Goal: Task Accomplishment & Management: Complete application form

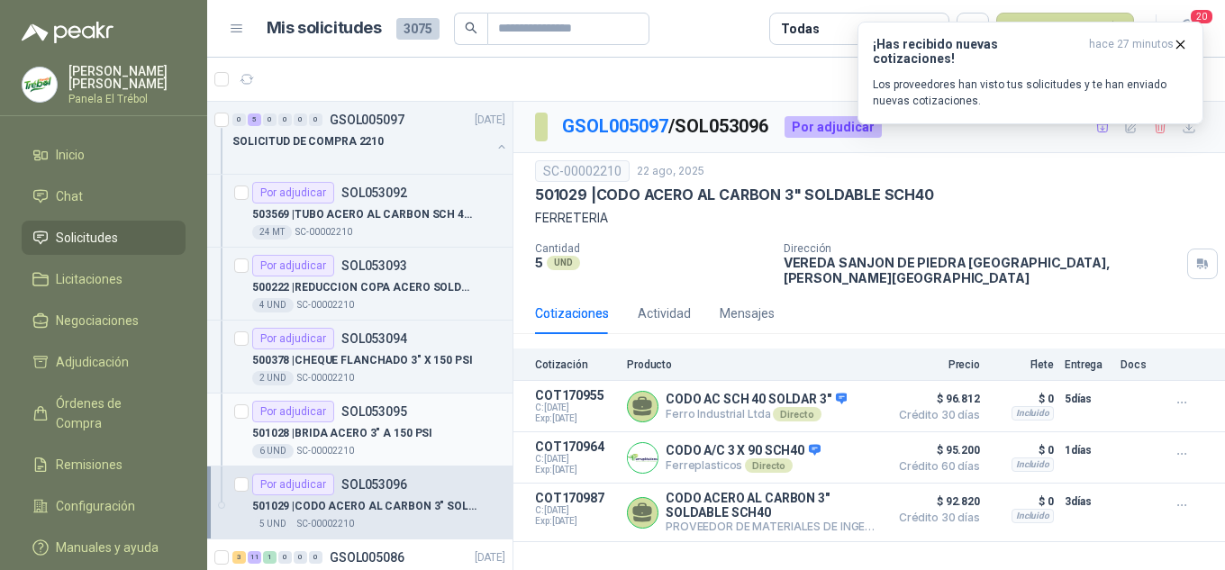
scroll to position [1, 0]
click at [113, 245] on span "Solicitudes" at bounding box center [87, 238] width 62 height 20
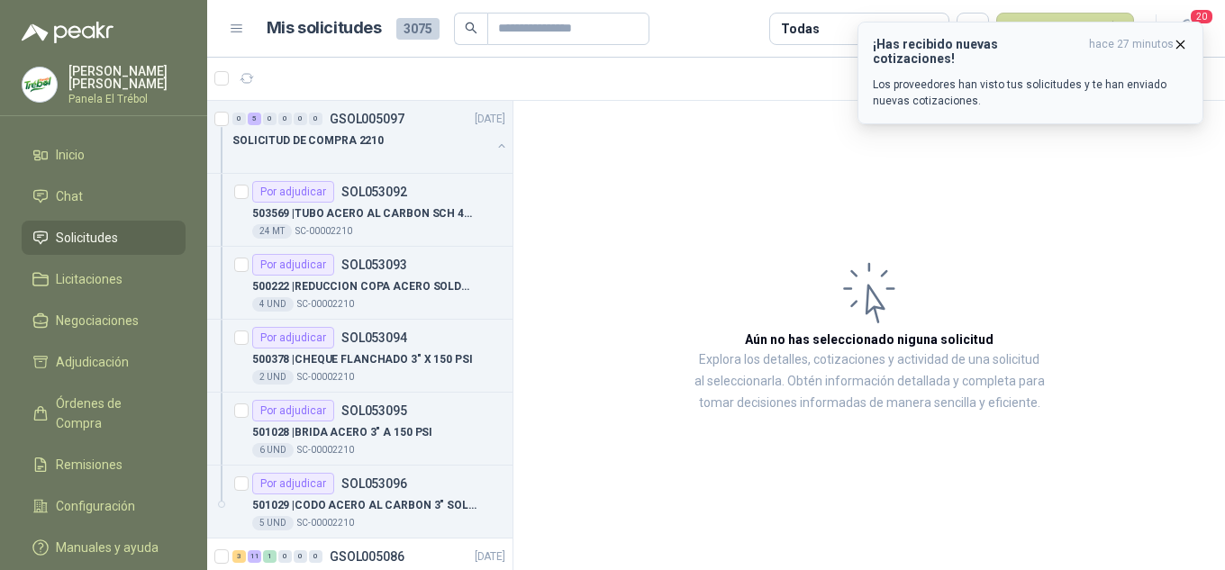
click at [1179, 48] on icon "button" at bounding box center [1179, 44] width 15 height 15
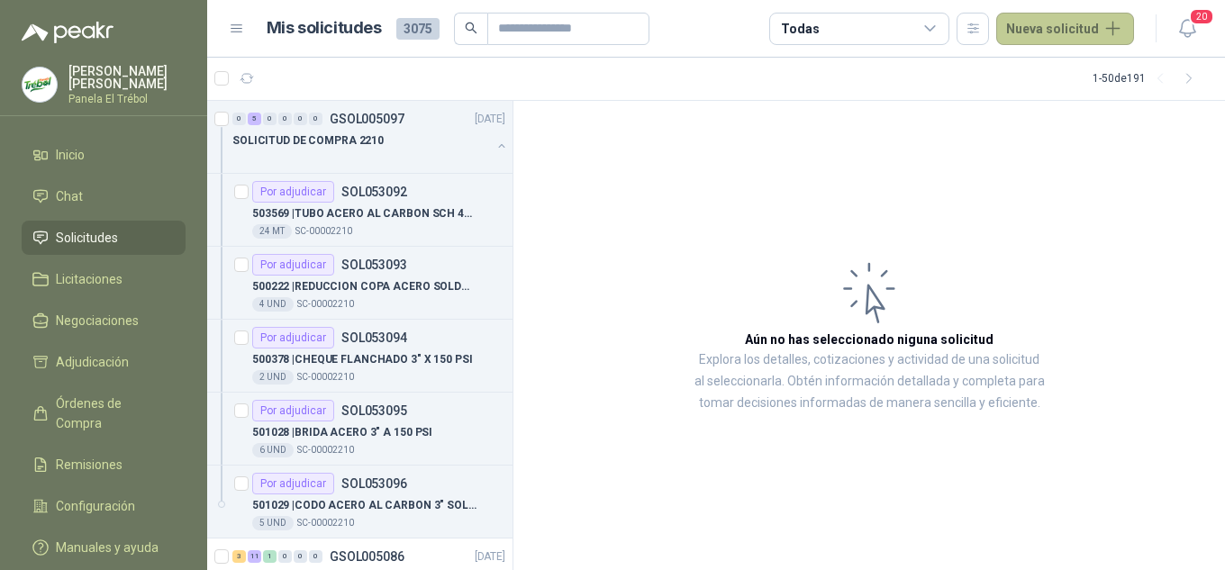
click at [1067, 31] on button "Nueva solicitud" at bounding box center [1065, 29] width 138 height 32
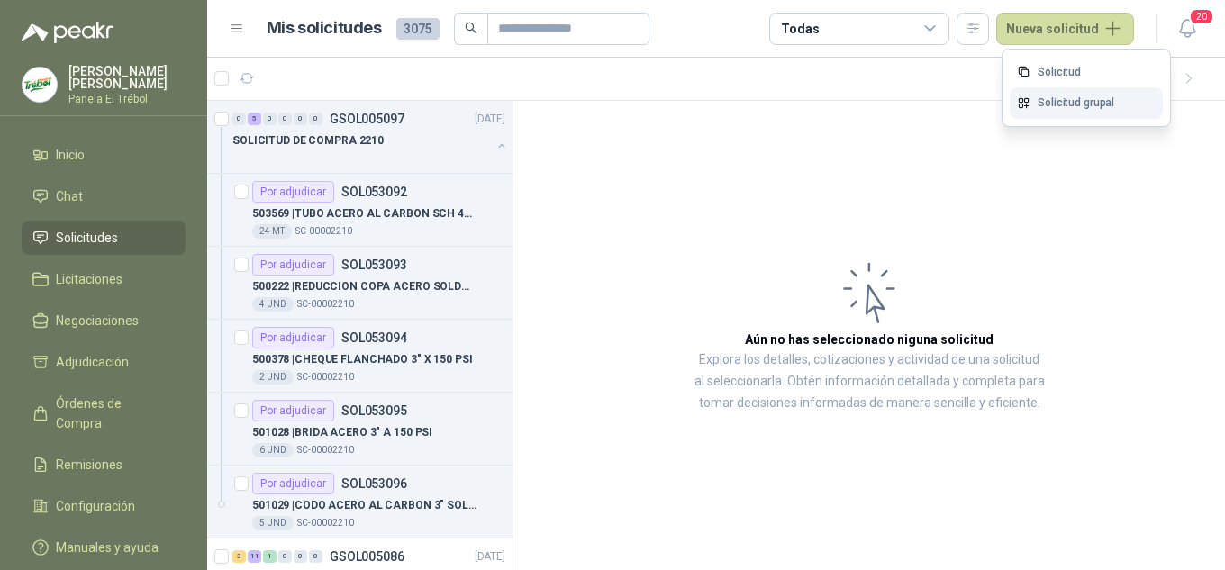
click at [1067, 101] on link "Solicitud grupal" at bounding box center [1085, 103] width 153 height 32
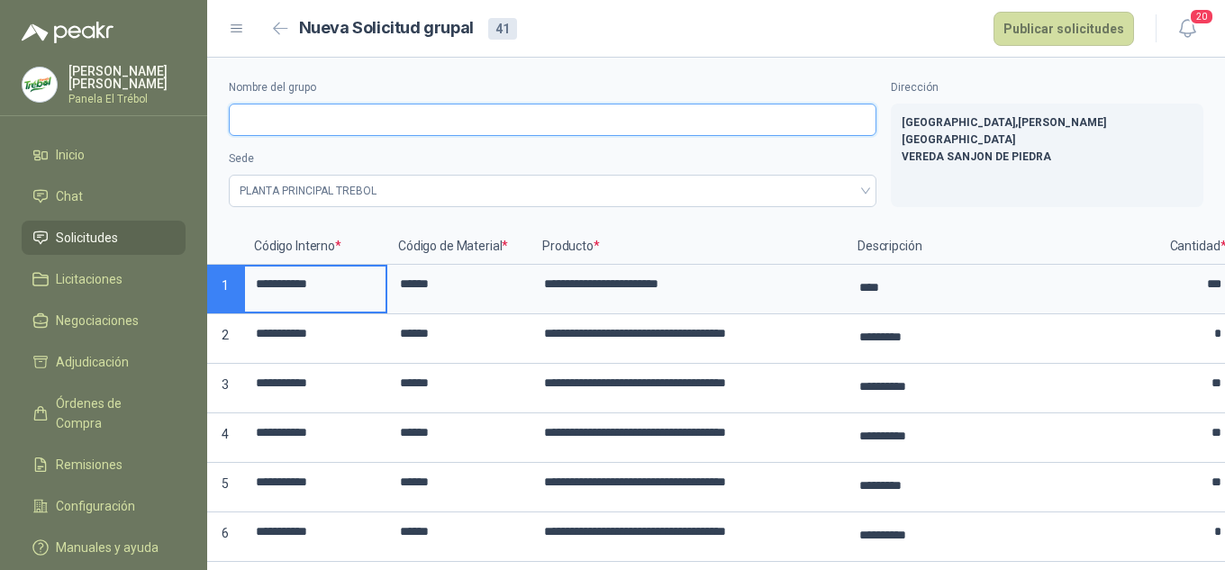
click at [246, 125] on input "Nombre del grupo" at bounding box center [552, 120] width 647 height 32
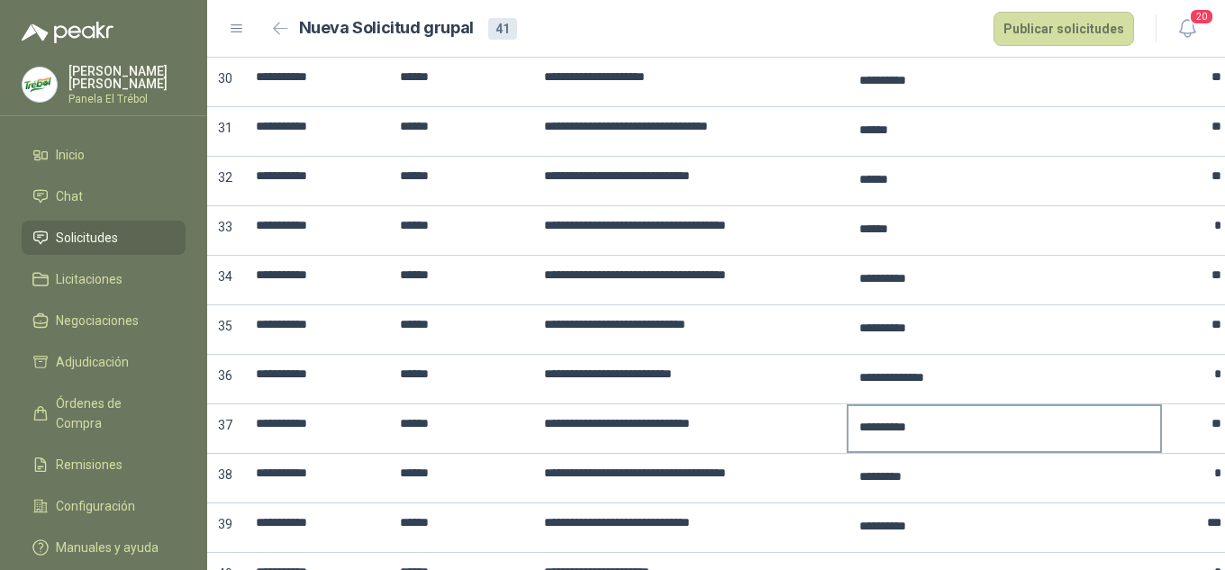
scroll to position [1769, 0]
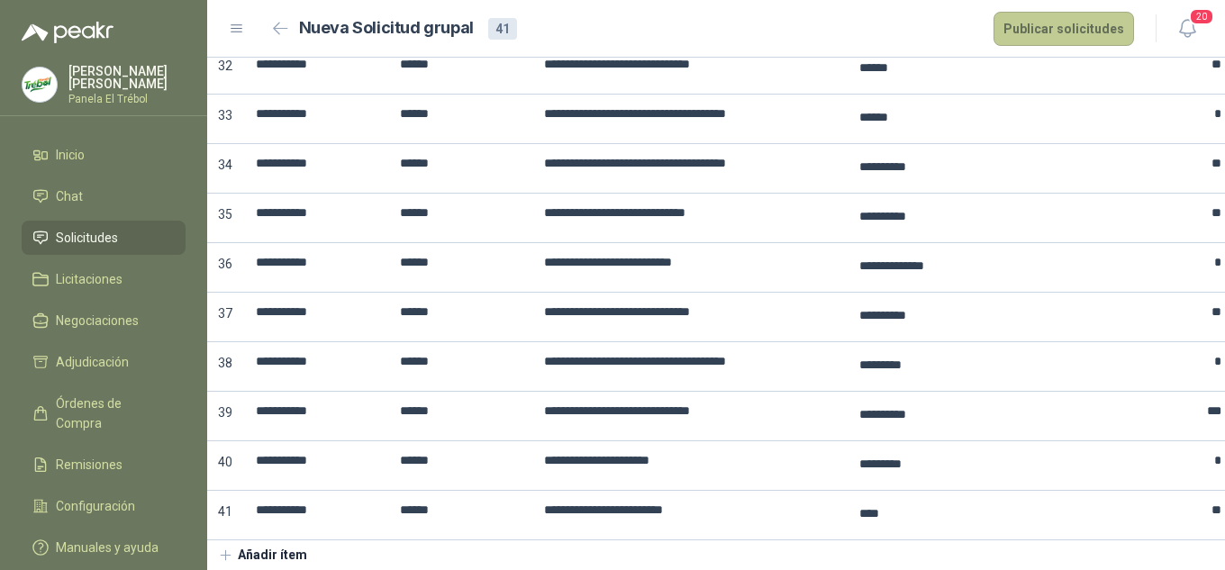
type input "**********"
click at [1030, 35] on button "Publicar solicitudes" at bounding box center [1063, 29] width 140 height 34
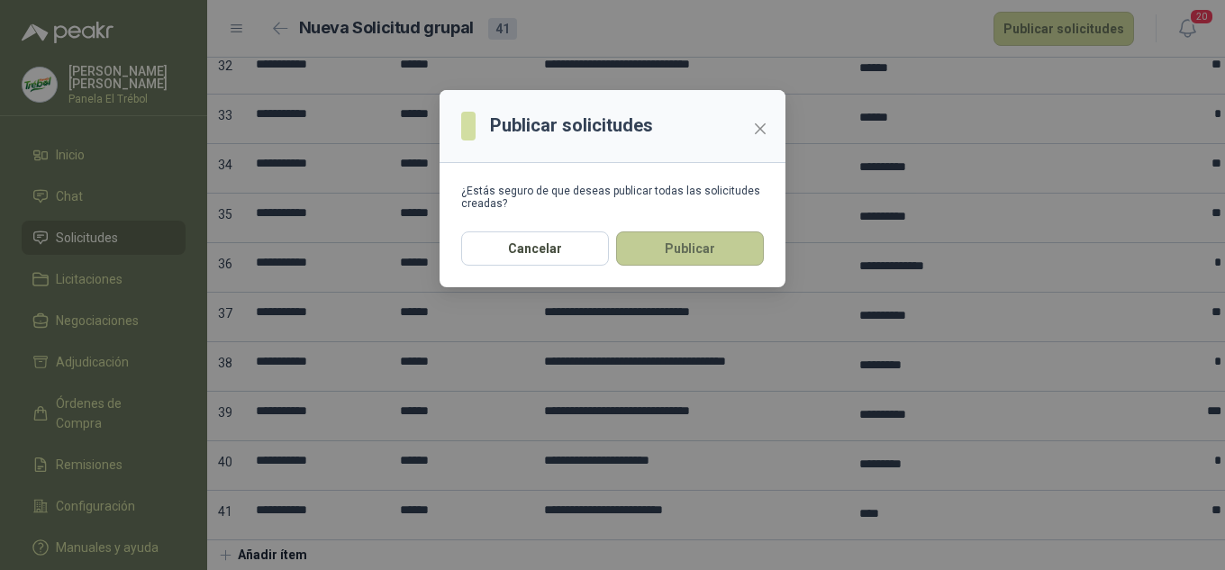
click at [688, 257] on button "Publicar" at bounding box center [690, 248] width 148 height 34
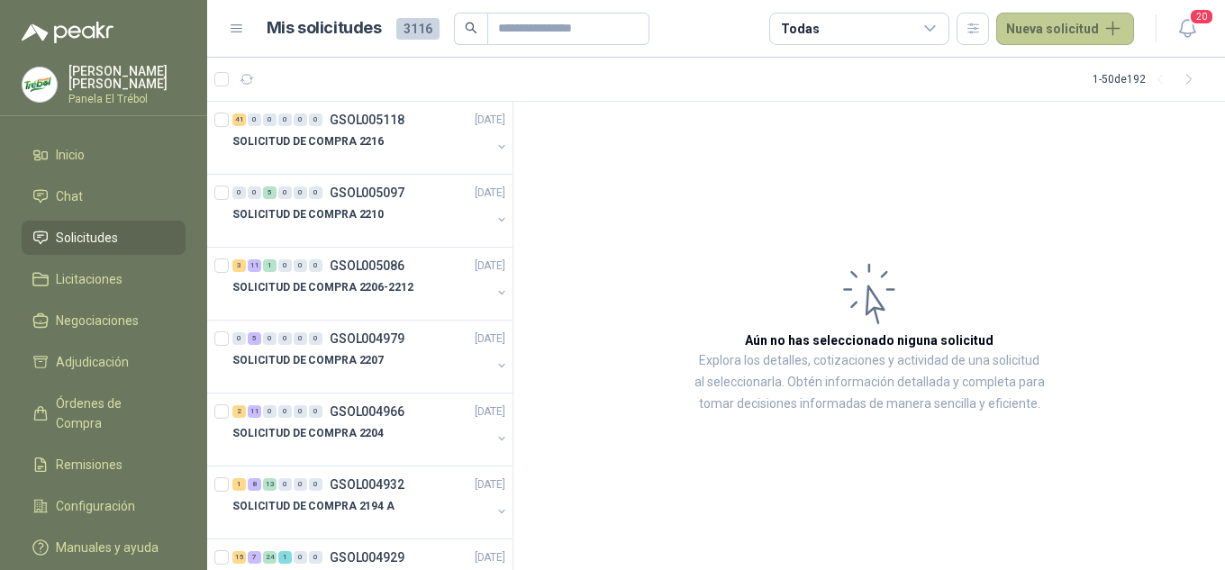
click at [1098, 25] on button "Nueva solicitud" at bounding box center [1065, 29] width 138 height 32
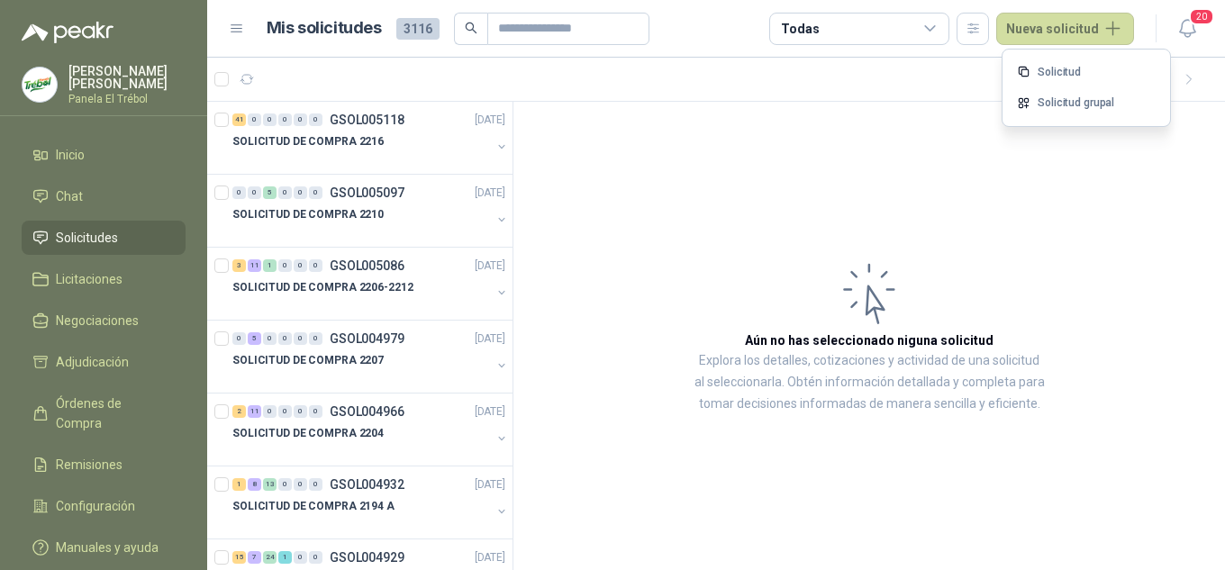
click at [1063, 101] on link "Solicitud grupal" at bounding box center [1085, 103] width 153 height 32
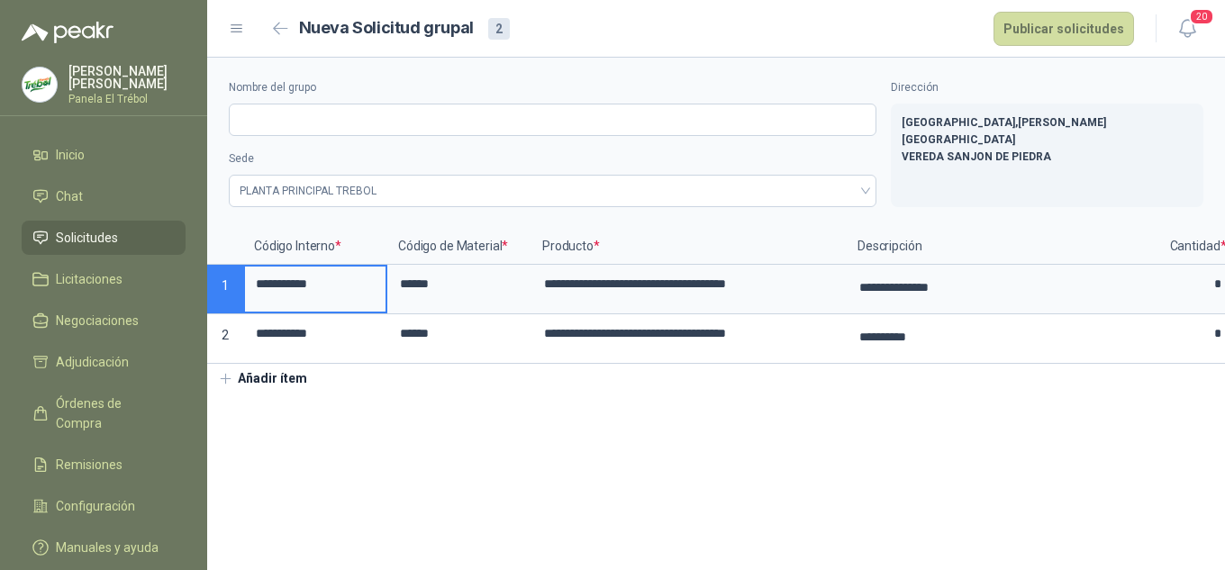
click at [557, 434] on section "**********" at bounding box center [716, 314] width 1018 height 512
click at [248, 117] on input "Nombre del grupo" at bounding box center [552, 120] width 647 height 32
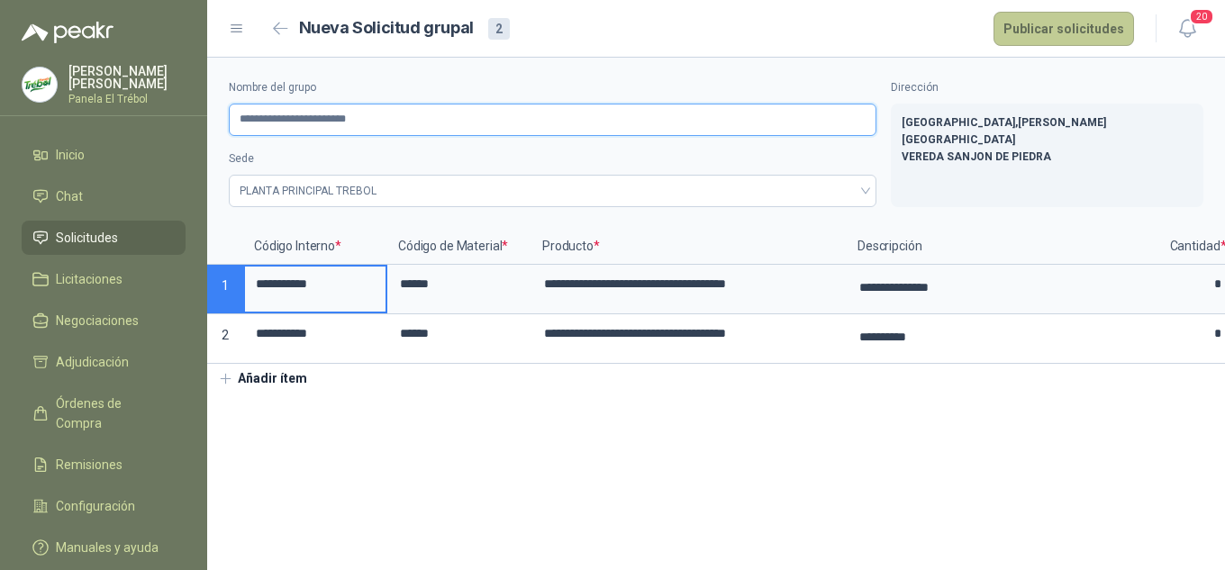
type input "**********"
click at [1049, 26] on button "Publicar solicitudes" at bounding box center [1063, 29] width 140 height 34
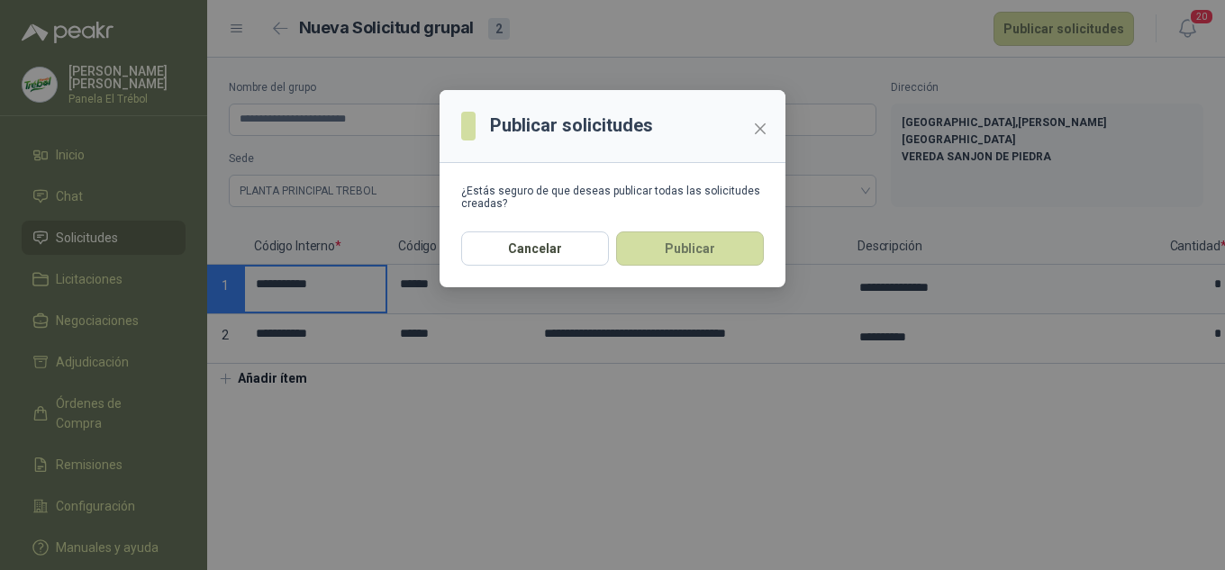
click at [677, 246] on button "Publicar" at bounding box center [690, 248] width 148 height 34
